Goal: Share content

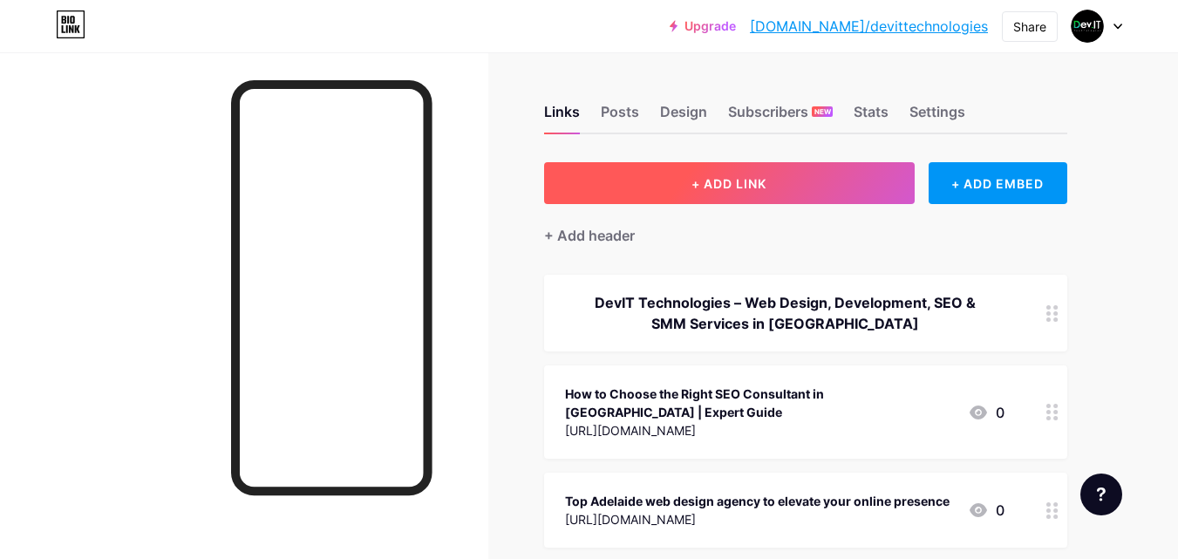
click at [714, 177] on span "+ ADD LINK" at bounding box center [729, 183] width 75 height 15
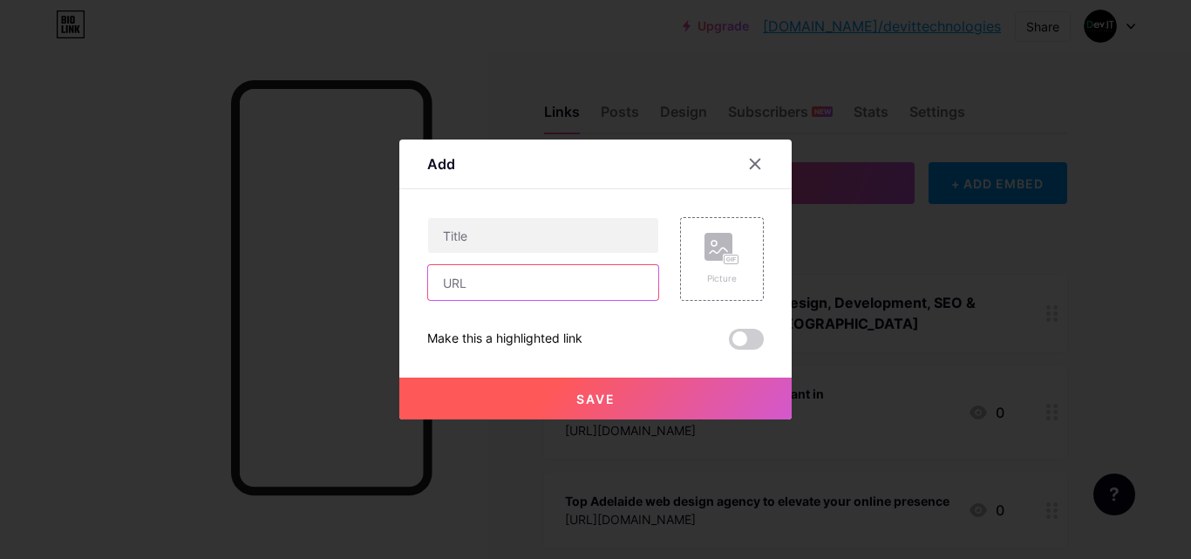
click at [552, 290] on input "text" at bounding box center [543, 282] width 230 height 35
paste input "[URL][DOMAIN_NAME]"
type input "[URL][DOMAIN_NAME]"
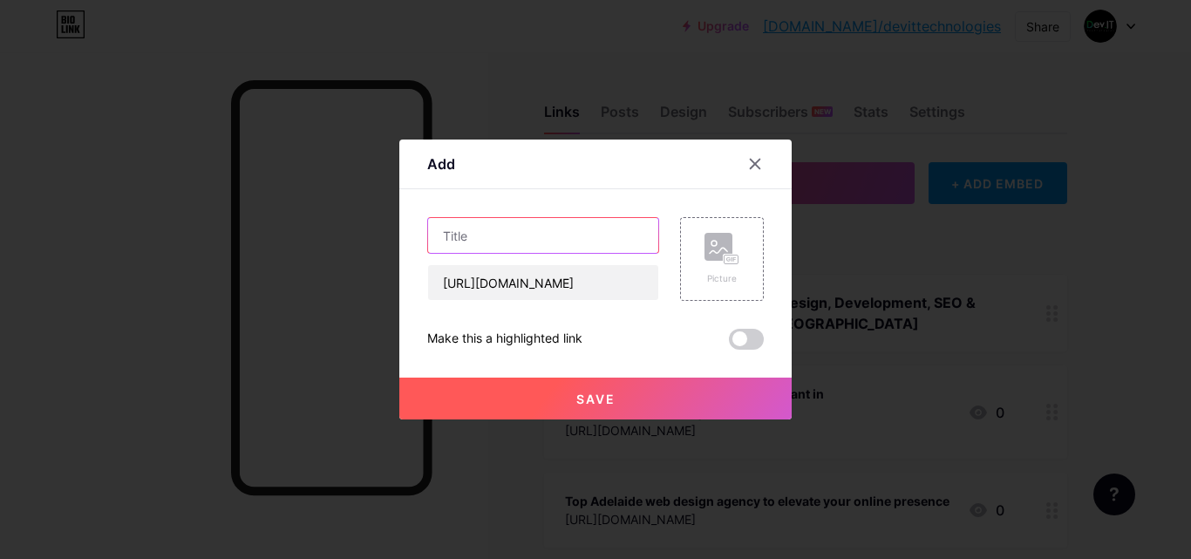
scroll to position [0, 0]
click at [522, 238] on input "text" at bounding box center [543, 235] width 230 height 35
paste input "Are you looking for a WordPress web design company in [GEOGRAPHIC_DATA]?"
type input "Are you looking for a WordPress web design company in [GEOGRAPHIC_DATA]?"
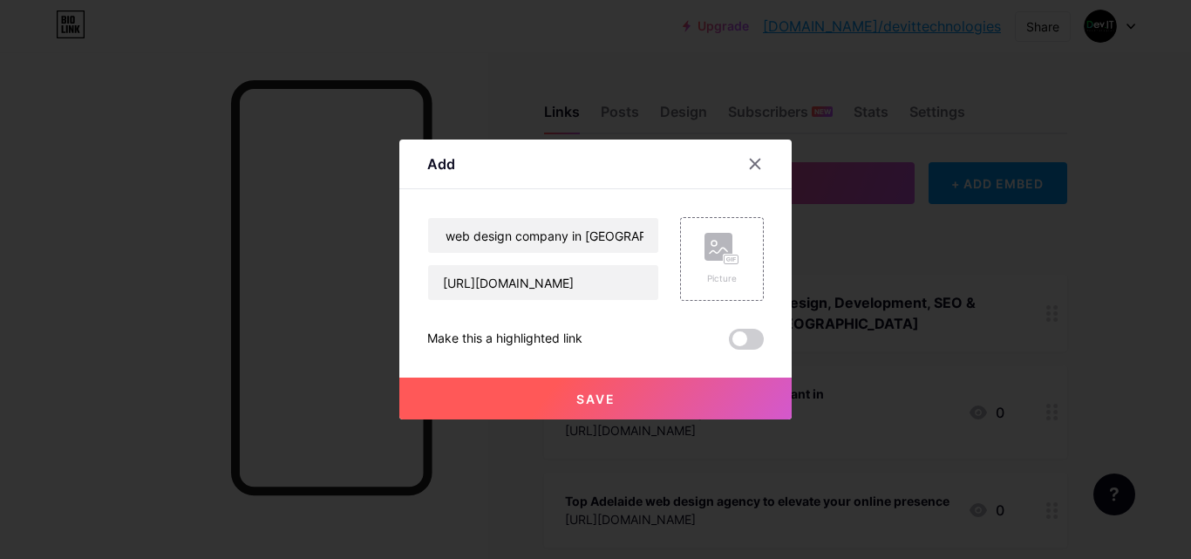
click at [585, 416] on button "Save" at bounding box center [595, 399] width 392 height 42
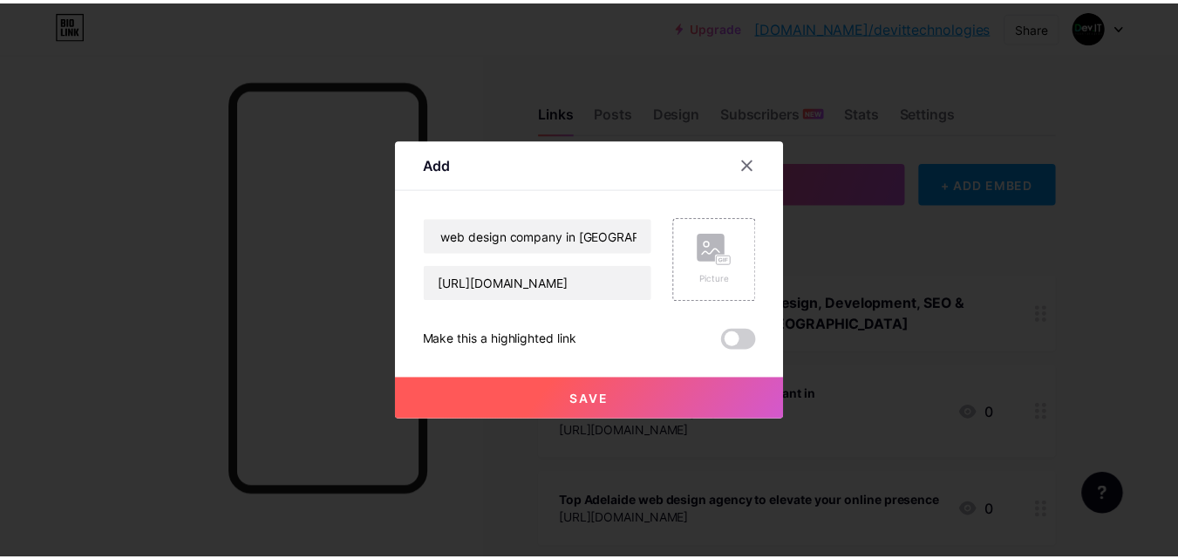
scroll to position [0, 0]
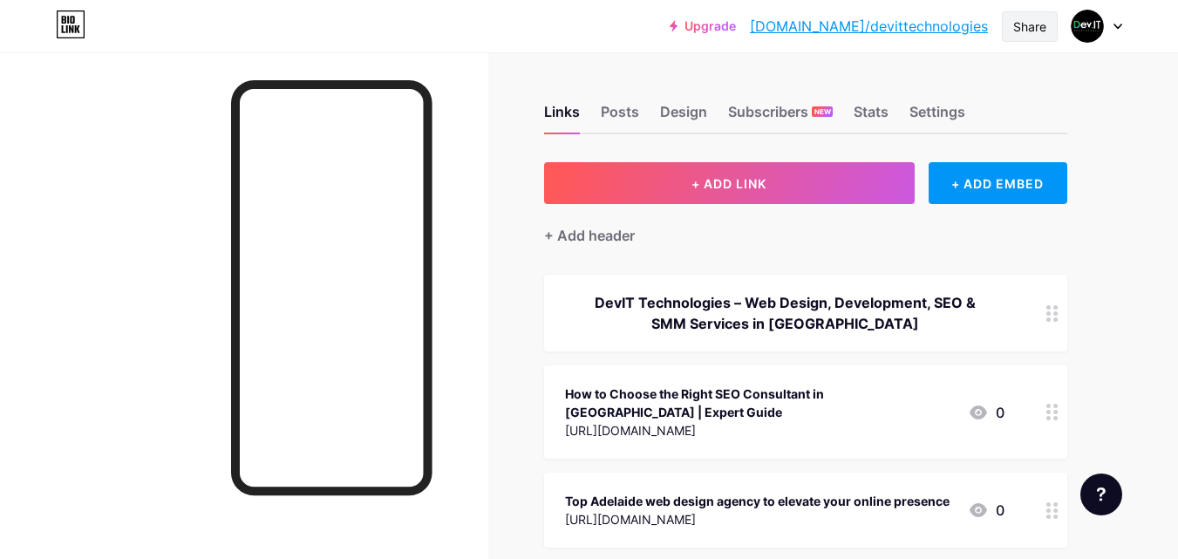
click at [1005, 34] on div "Share" at bounding box center [1030, 26] width 56 height 31
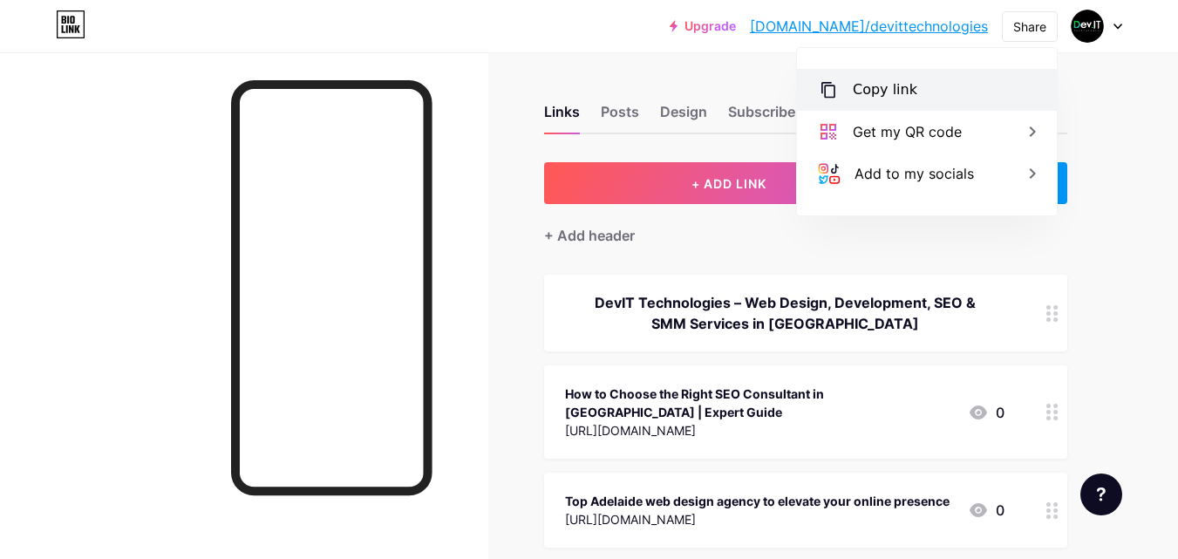
click at [937, 75] on div "Copy link" at bounding box center [927, 90] width 260 height 42
